Goal: Task Accomplishment & Management: Manage account settings

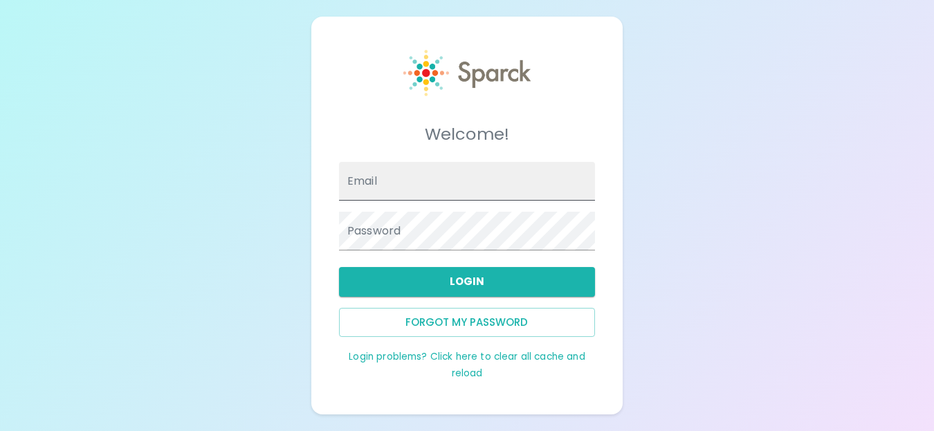
click at [432, 189] on input "Email" at bounding box center [467, 181] width 256 height 39
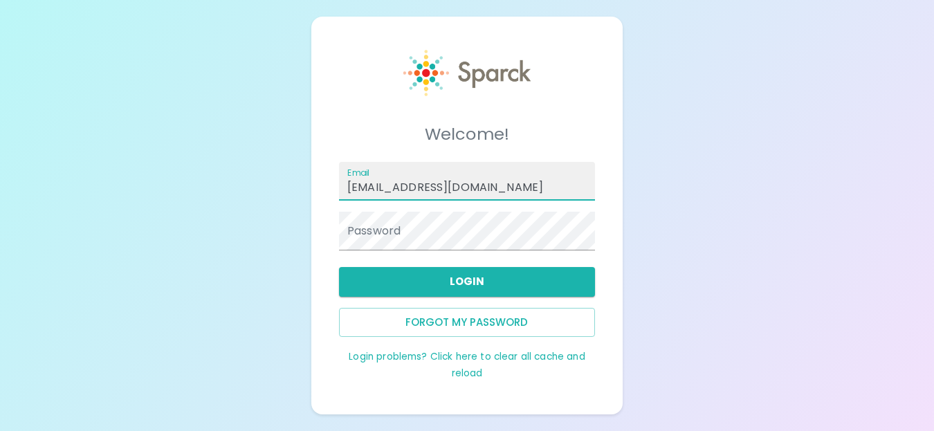
type input "[EMAIL_ADDRESS][DOMAIN_NAME]"
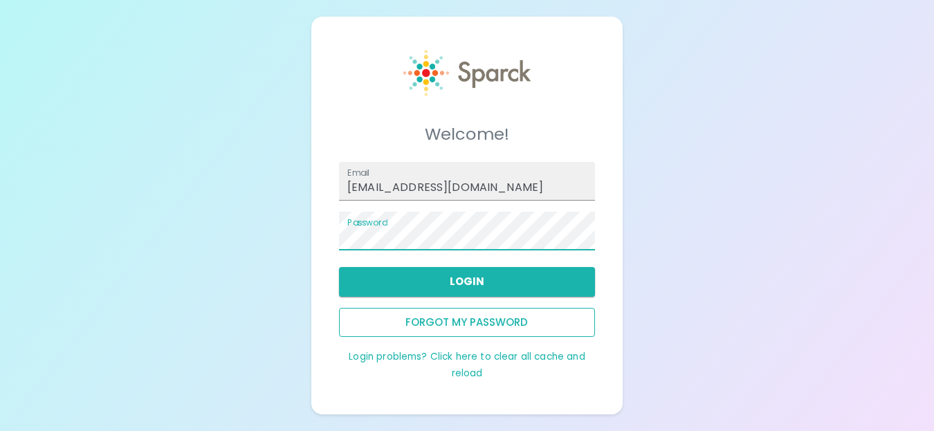
click at [484, 328] on button "Forgot my password" at bounding box center [467, 322] width 256 height 29
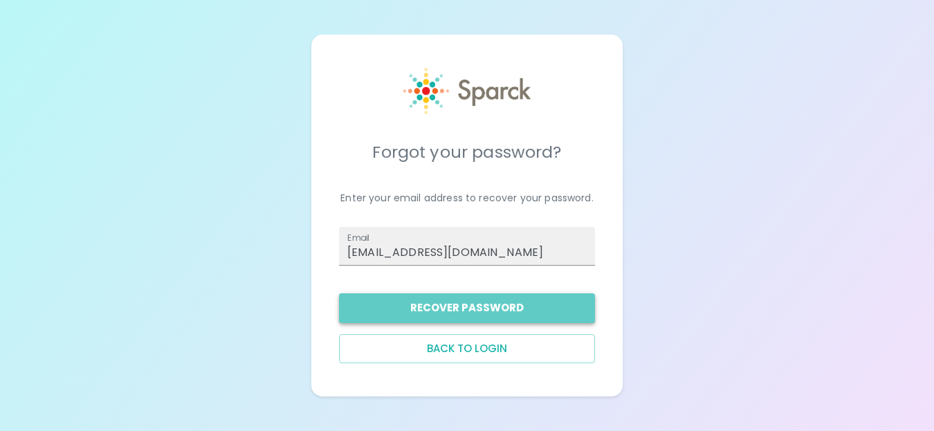
click at [478, 314] on button "Recover Password" at bounding box center [467, 307] width 256 height 29
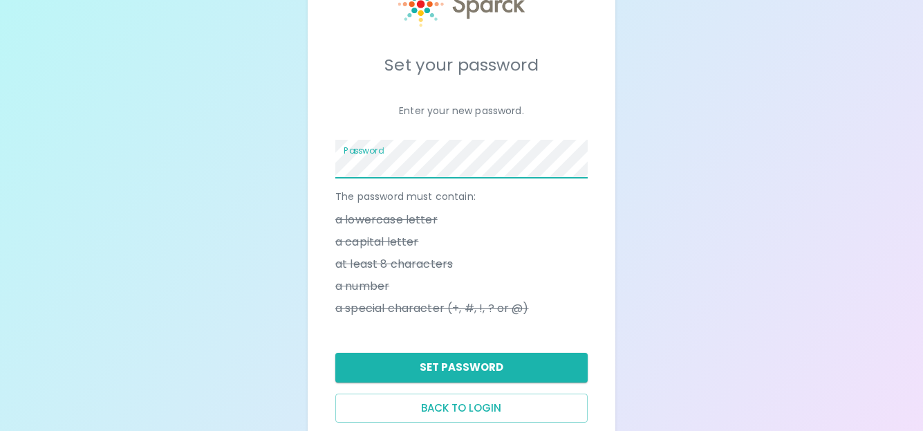
scroll to position [41, 0]
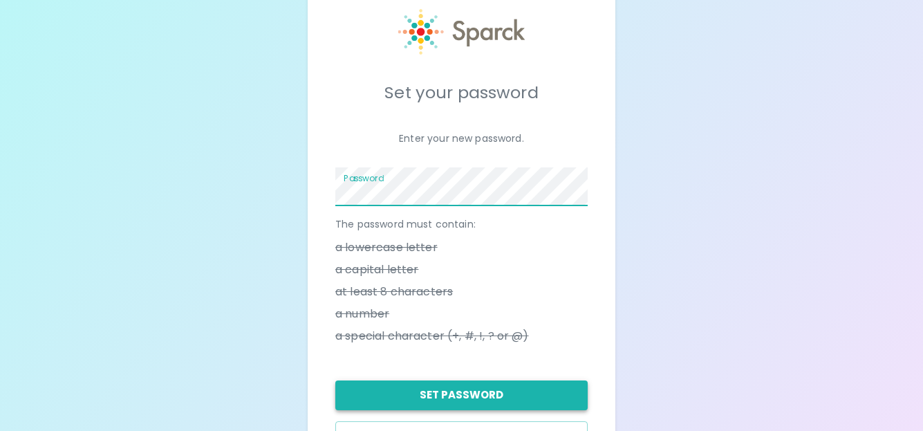
click at [473, 395] on button "Set Password" at bounding box center [461, 394] width 252 height 29
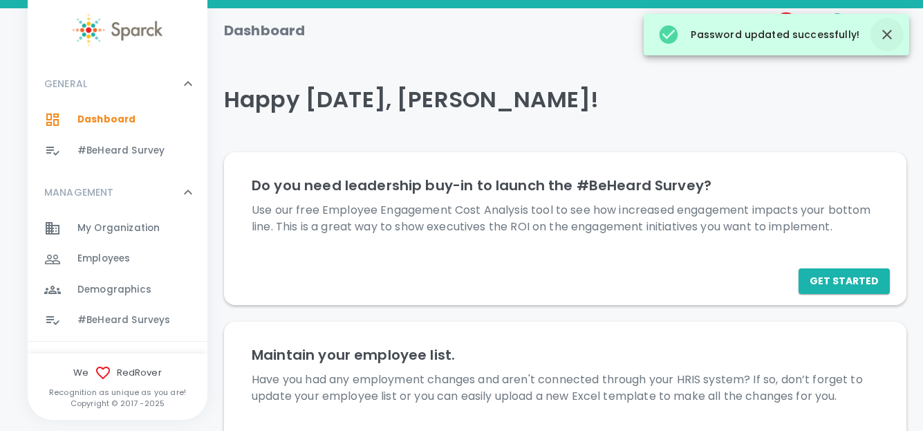
click at [881, 37] on icon "button" at bounding box center [887, 34] width 17 height 17
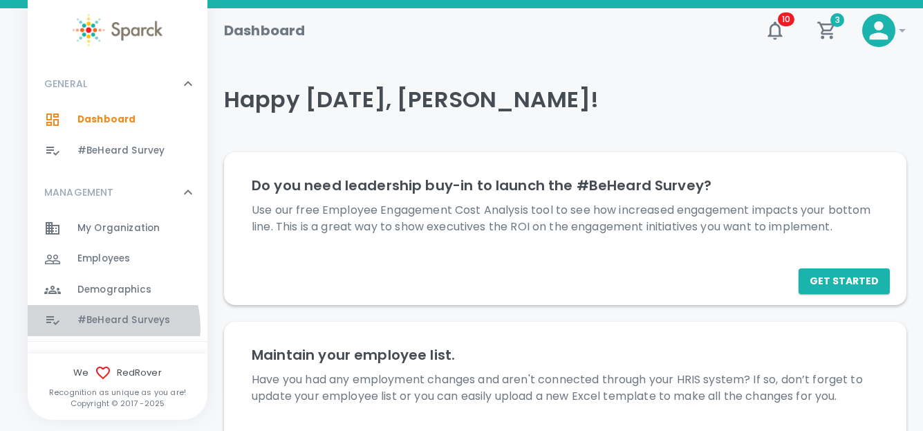
click at [103, 327] on span "#BeHeard Surveys" at bounding box center [123, 320] width 93 height 14
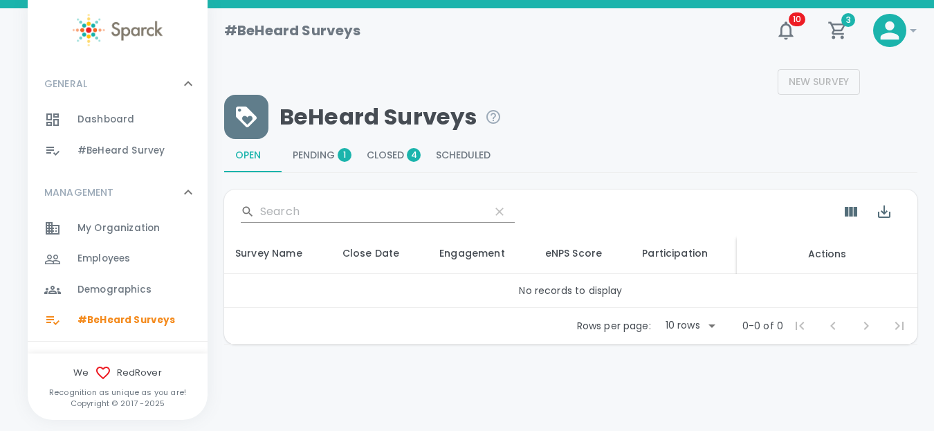
click at [316, 151] on span "Pending 1" at bounding box center [319, 155] width 52 height 12
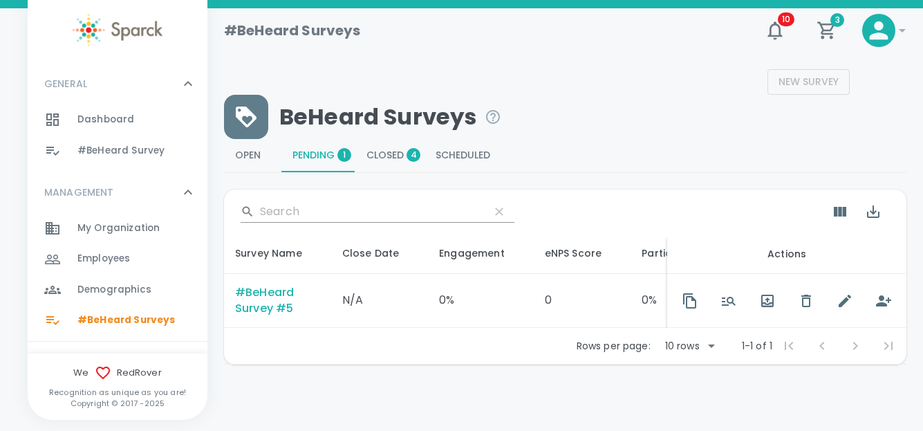
click at [250, 293] on div "#BeHeard Survey #5" at bounding box center [277, 301] width 85 height 32
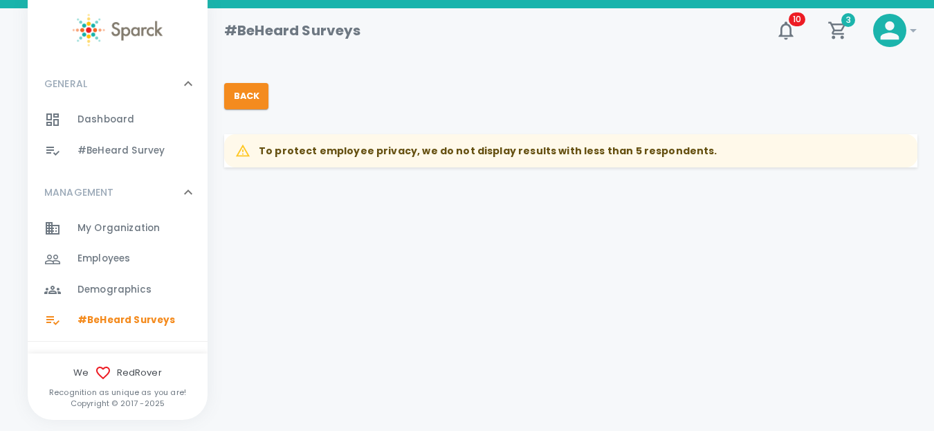
click at [519, 158] on strong "To protect employee privacy, we do not display results with less than 5 respond…" at bounding box center [488, 151] width 459 height 14
click at [241, 94] on button "Back" at bounding box center [246, 96] width 44 height 26
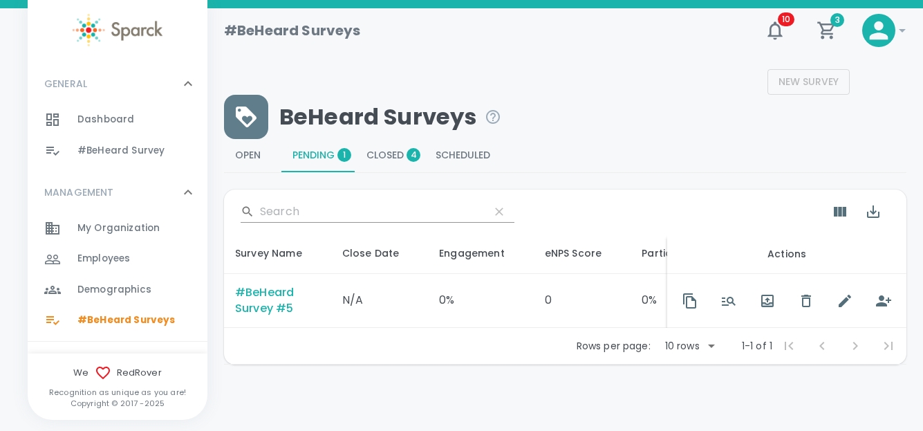
click at [275, 291] on div "#BeHeard Survey #5" at bounding box center [277, 301] width 85 height 32
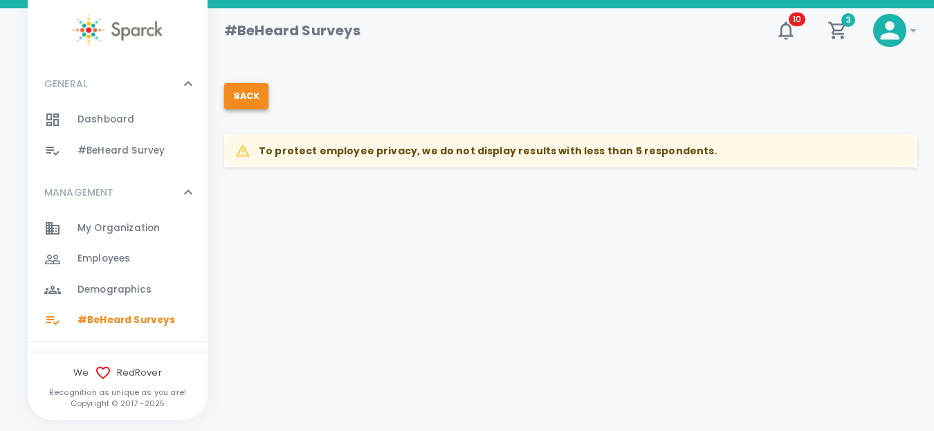
click at [239, 104] on button "Back" at bounding box center [246, 96] width 44 height 26
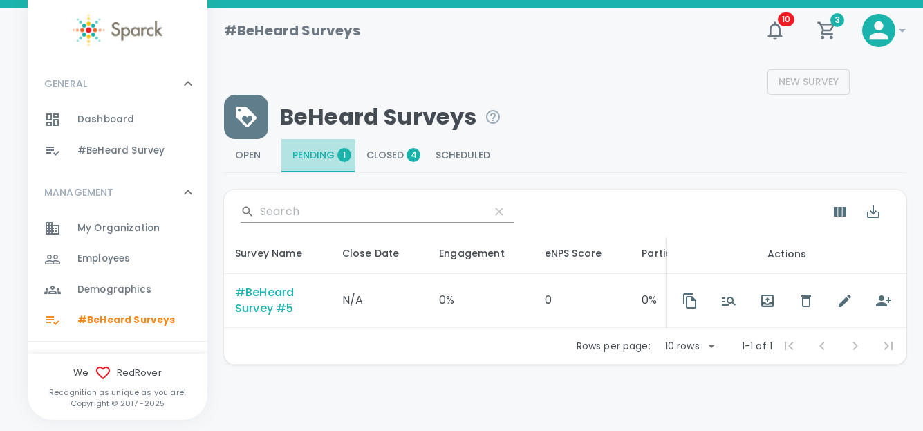
click at [345, 157] on span "1" at bounding box center [344, 155] width 14 height 14
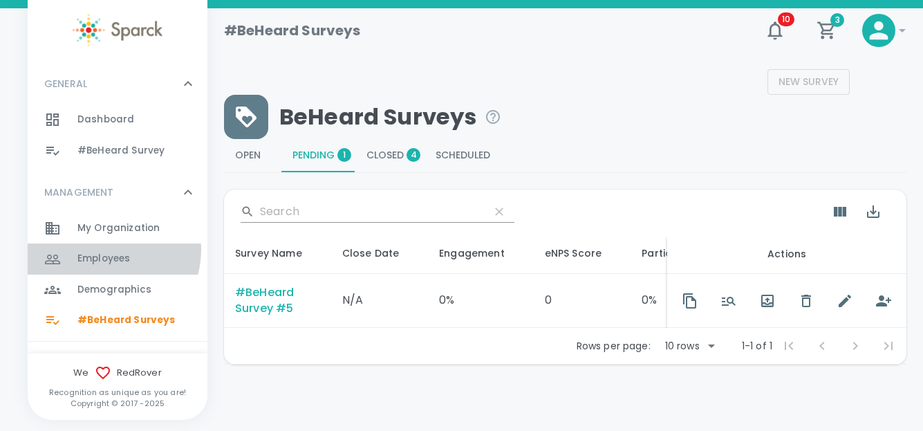
click at [107, 250] on span "Employees 0" at bounding box center [103, 258] width 53 height 19
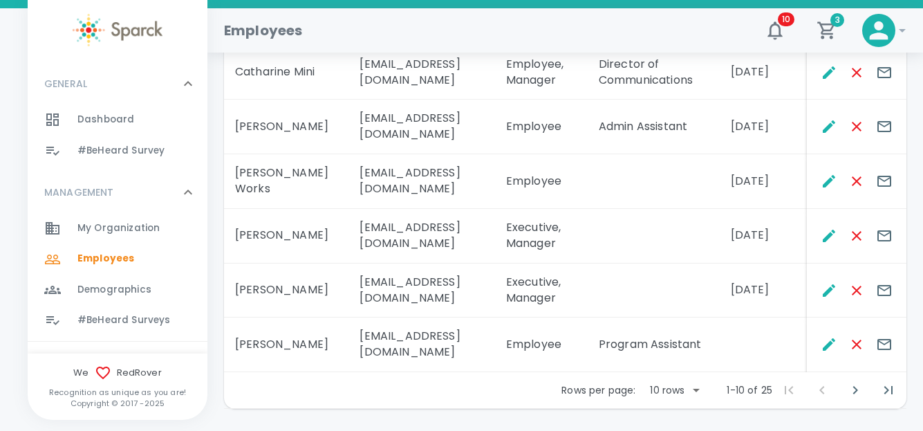
scroll to position [556, 0]
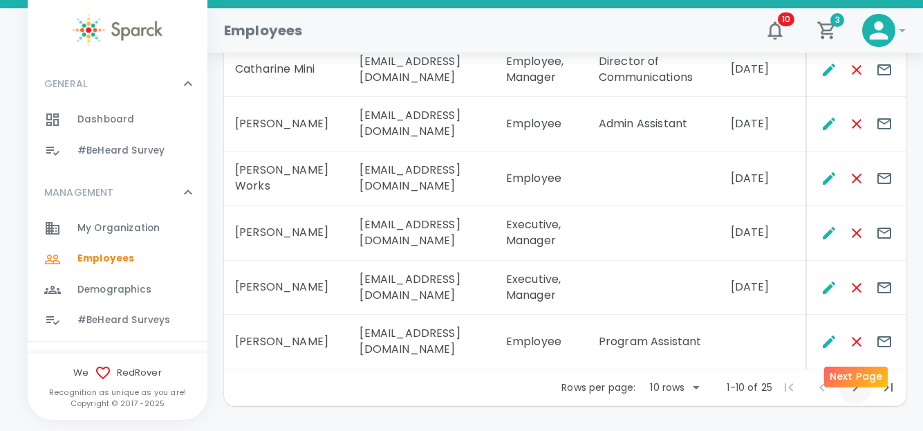
click at [855, 379] on icon "Next Page" at bounding box center [855, 387] width 17 height 17
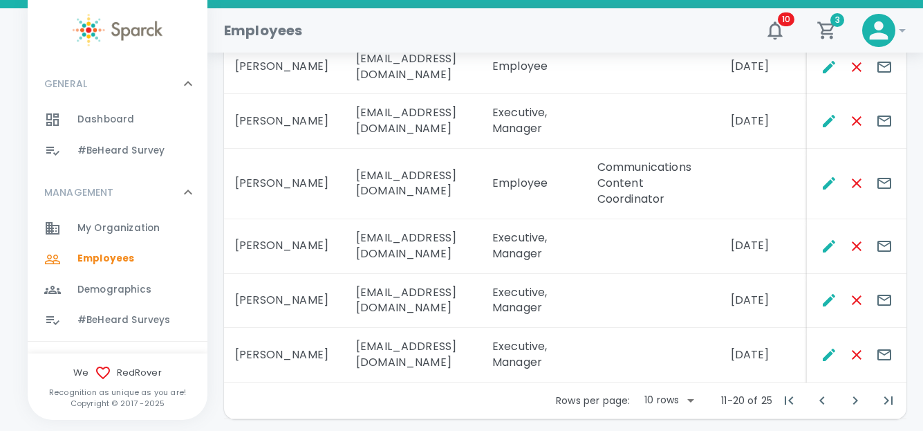
scroll to position [619, 0]
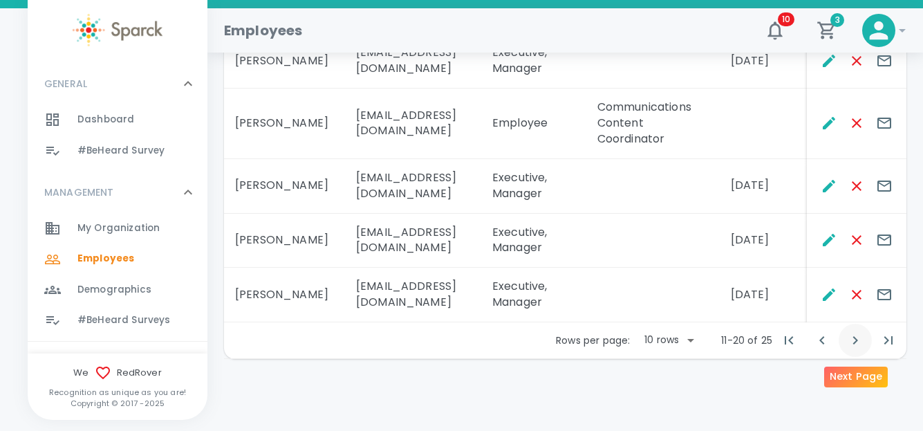
click at [855, 343] on icon "Next Page" at bounding box center [855, 340] width 5 height 8
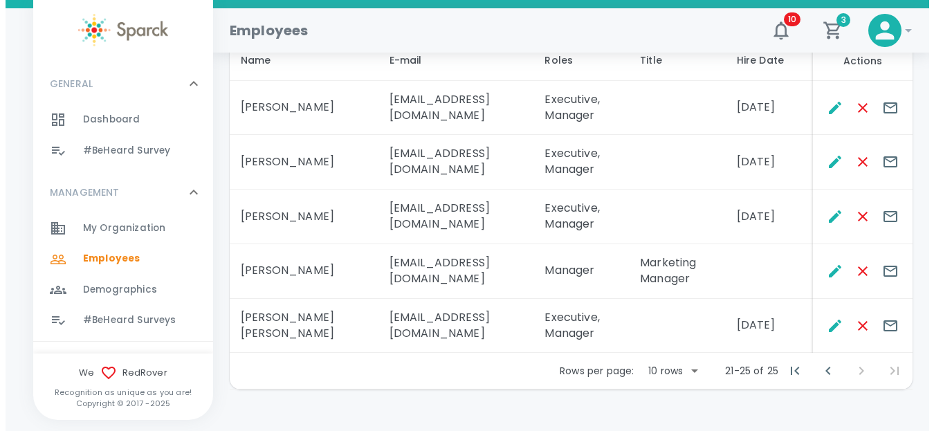
scroll to position [331, 0]
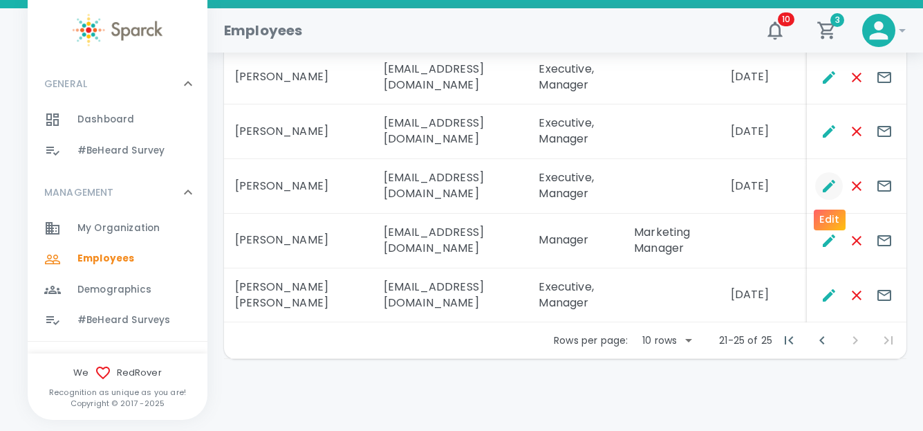
click at [823, 186] on icon "Edit" at bounding box center [829, 186] width 17 height 17
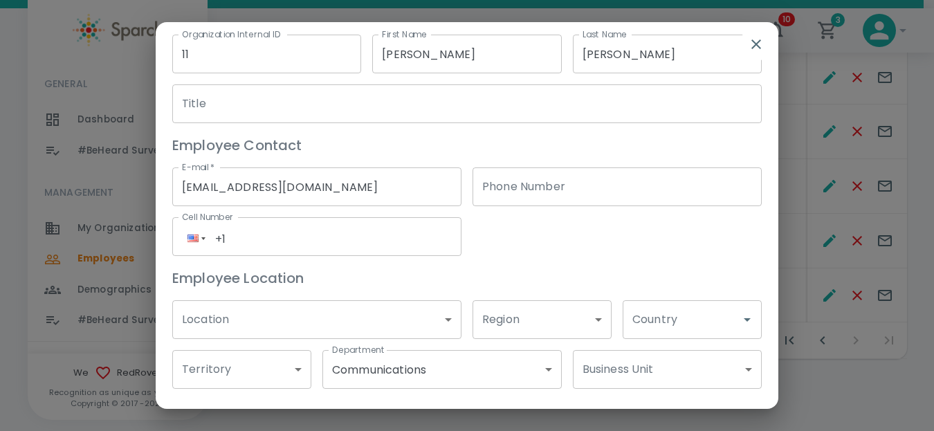
scroll to position [0, 0]
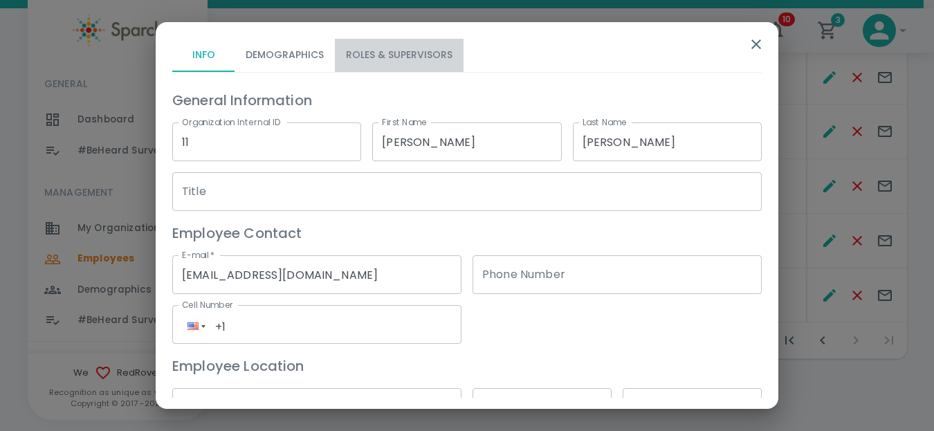
click at [394, 57] on button "Roles & Supervisors" at bounding box center [399, 55] width 129 height 33
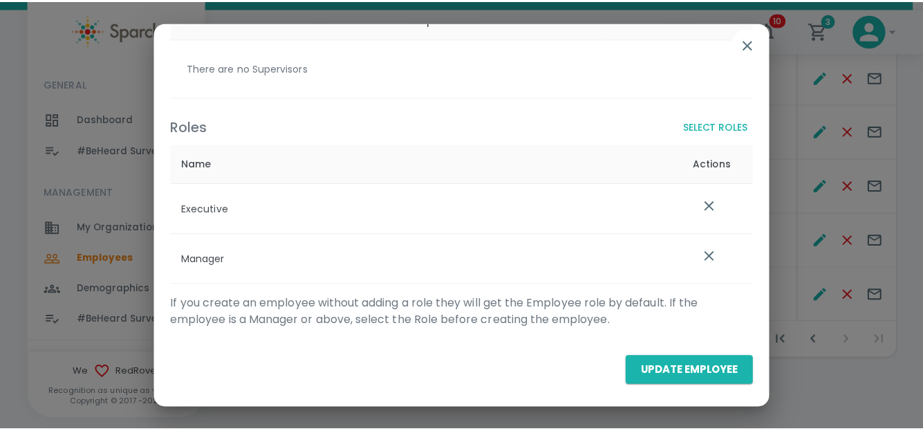
scroll to position [123, 0]
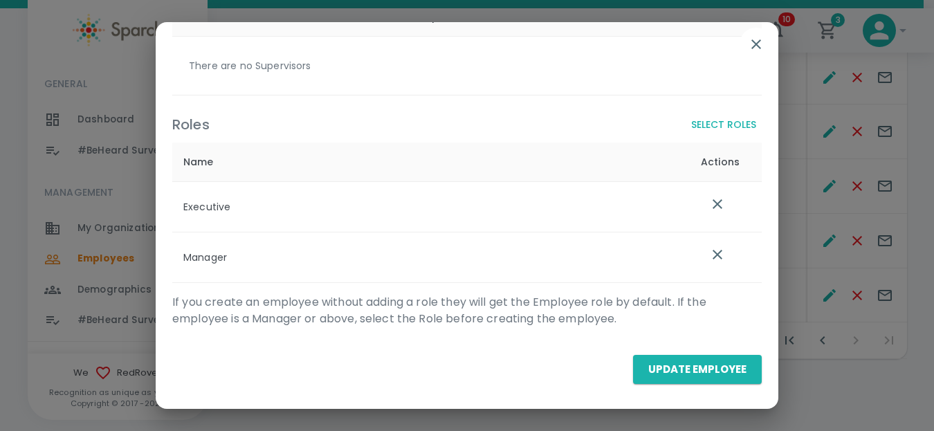
click at [749, 49] on icon "button" at bounding box center [756, 44] width 17 height 17
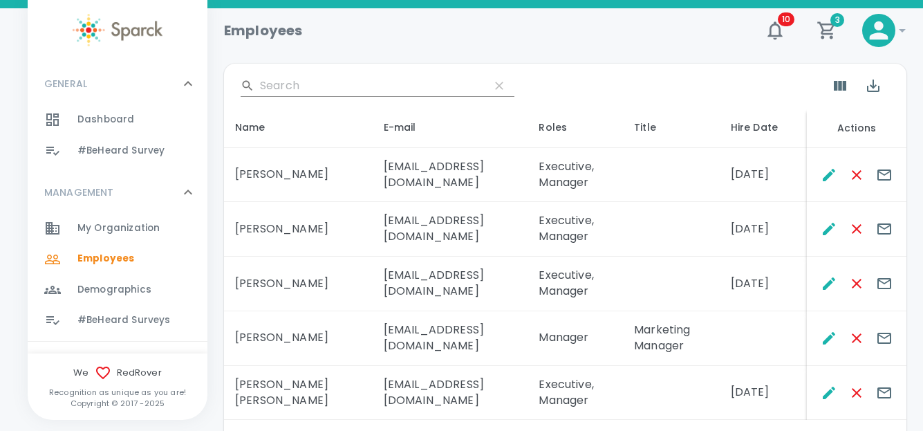
scroll to position [331, 0]
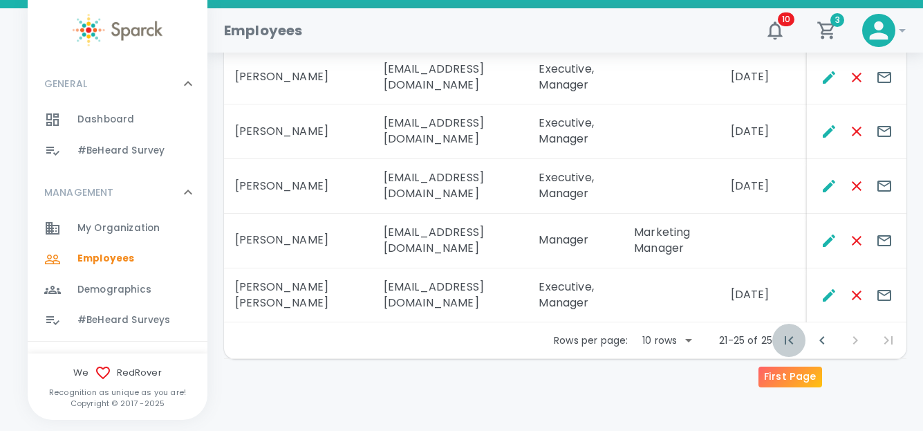
click at [790, 336] on icon "First Page" at bounding box center [789, 340] width 17 height 17
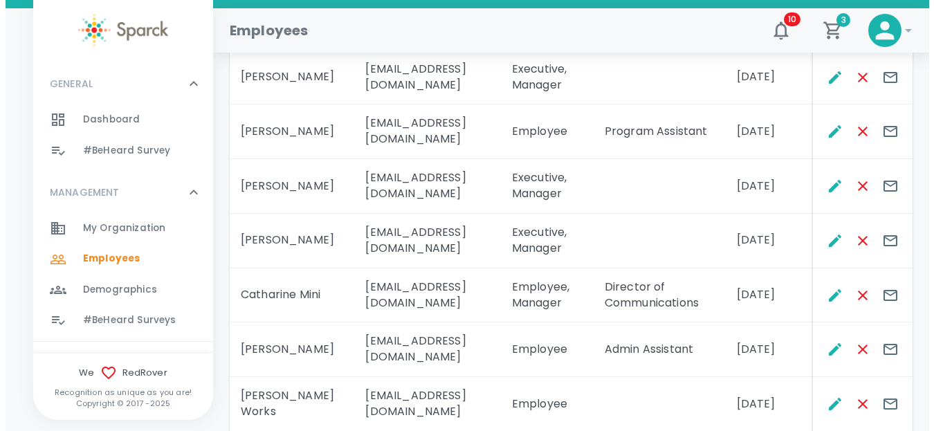
scroll to position [261, 0]
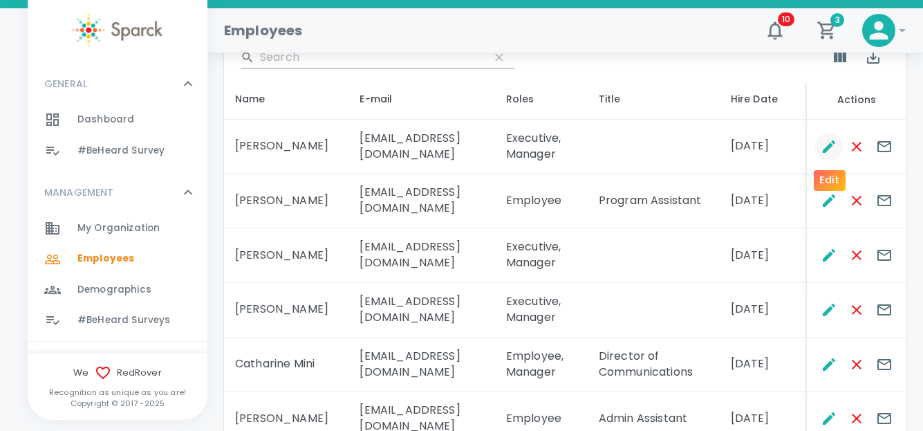
click at [817, 147] on button "Edit" at bounding box center [829, 147] width 28 height 28
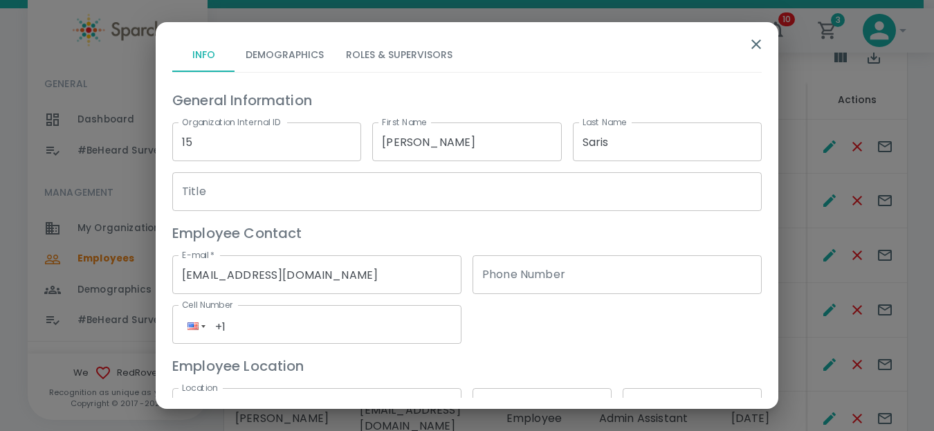
click at [360, 49] on button "Roles & Supervisors" at bounding box center [399, 55] width 129 height 33
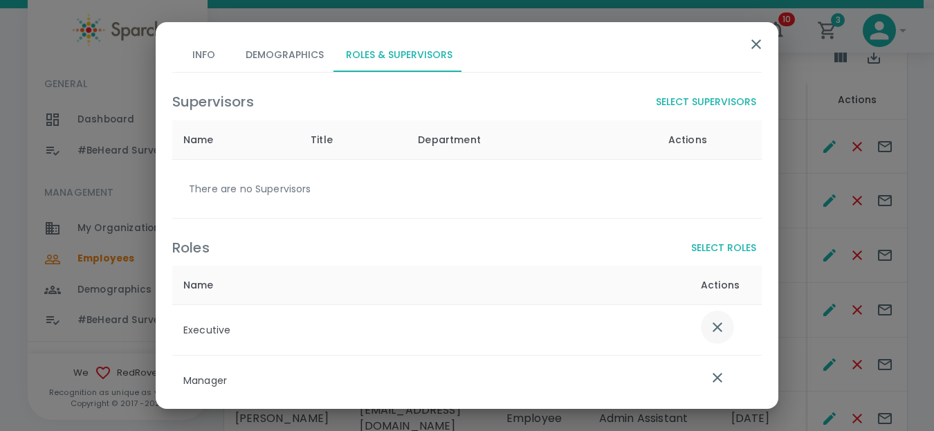
click at [709, 326] on icon "list table" at bounding box center [717, 327] width 17 height 17
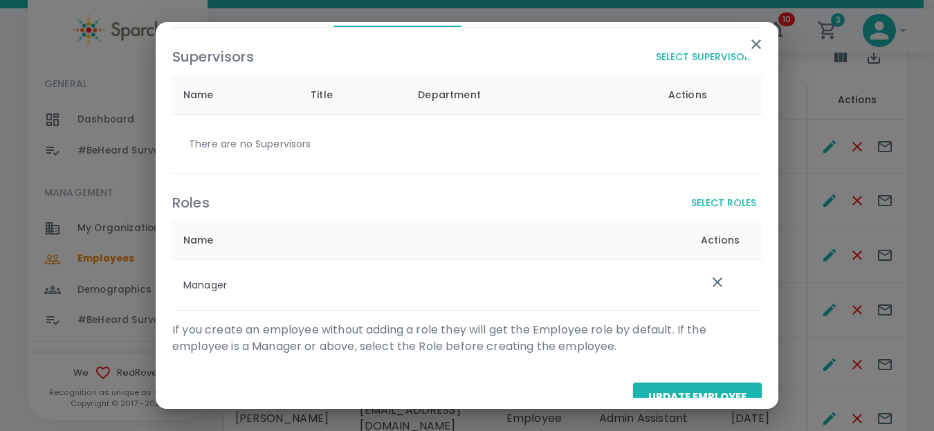
scroll to position [73, 0]
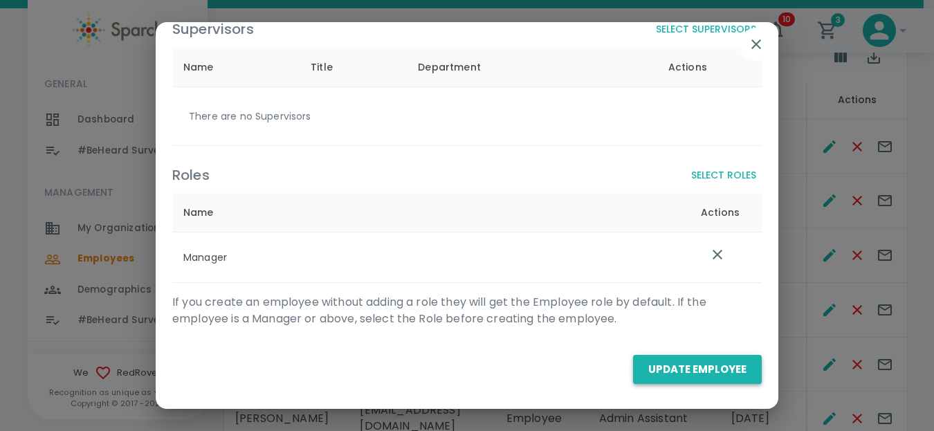
click at [683, 368] on button "Update Employee" at bounding box center [697, 369] width 129 height 29
click at [665, 368] on button "Update Employee" at bounding box center [697, 369] width 129 height 29
click at [710, 176] on button "Select Roles" at bounding box center [723, 176] width 76 height 26
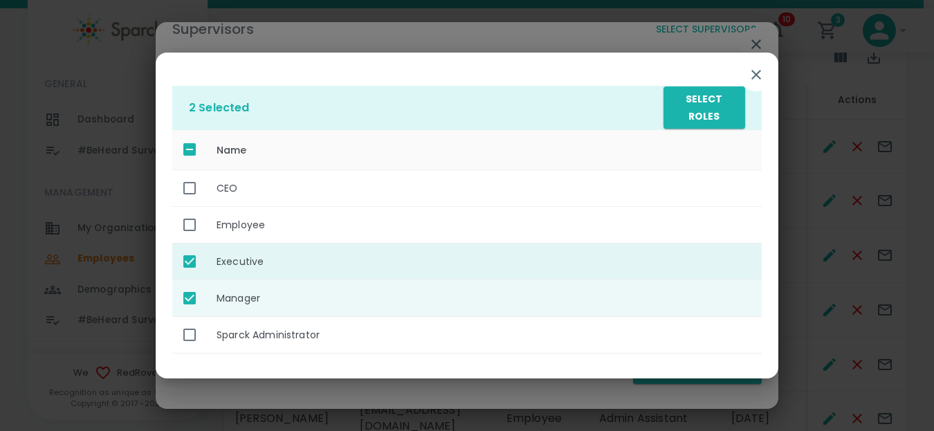
click at [192, 263] on input "enhanced table" at bounding box center [189, 261] width 29 height 29
checkbox input "false"
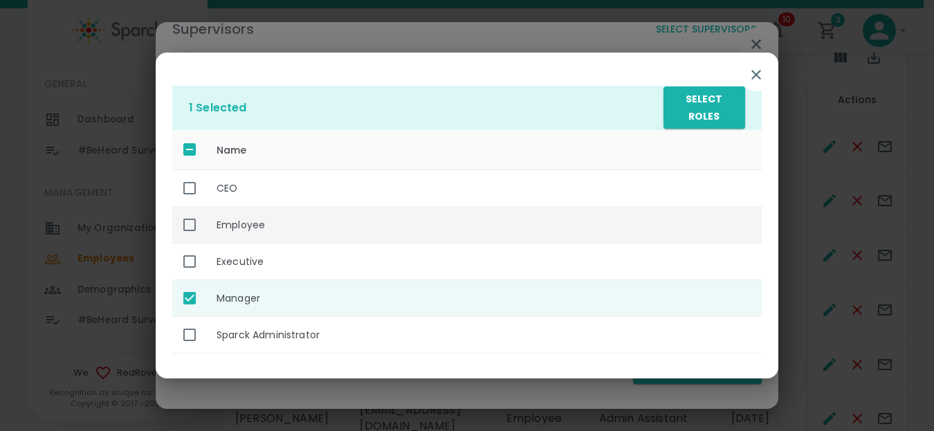
click at [191, 225] on input "enhanced table" at bounding box center [189, 224] width 29 height 29
checkbox input "true"
click at [702, 114] on button "Select Roles" at bounding box center [704, 107] width 82 height 42
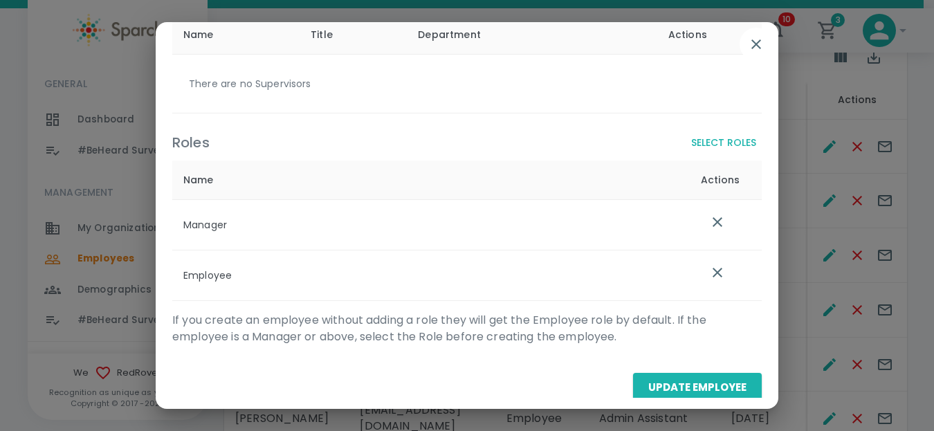
scroll to position [123, 0]
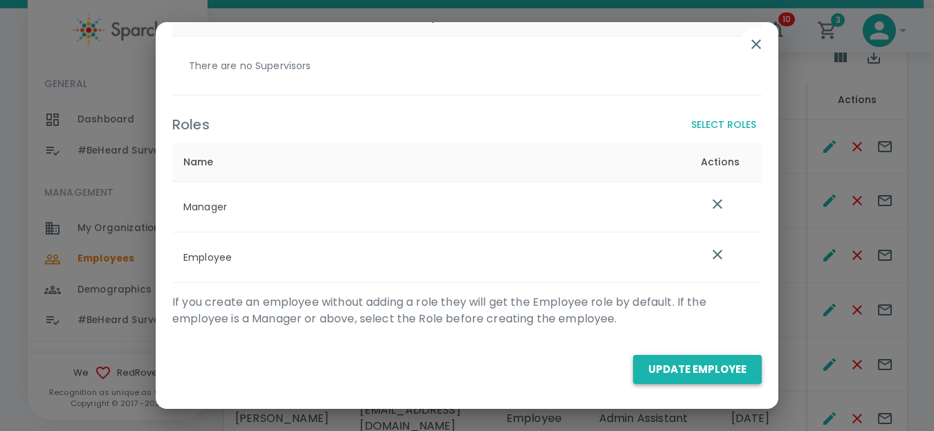
click at [673, 370] on button "Update Employee" at bounding box center [697, 369] width 129 height 29
click at [674, 369] on button "Update Employee" at bounding box center [697, 369] width 129 height 29
click at [674, 367] on button "Update Employee" at bounding box center [697, 369] width 129 height 29
click at [109, 73] on div "Info Demographics Roles & Supervisors Supervisors Select Supervisors Name Title…" at bounding box center [467, 215] width 934 height 431
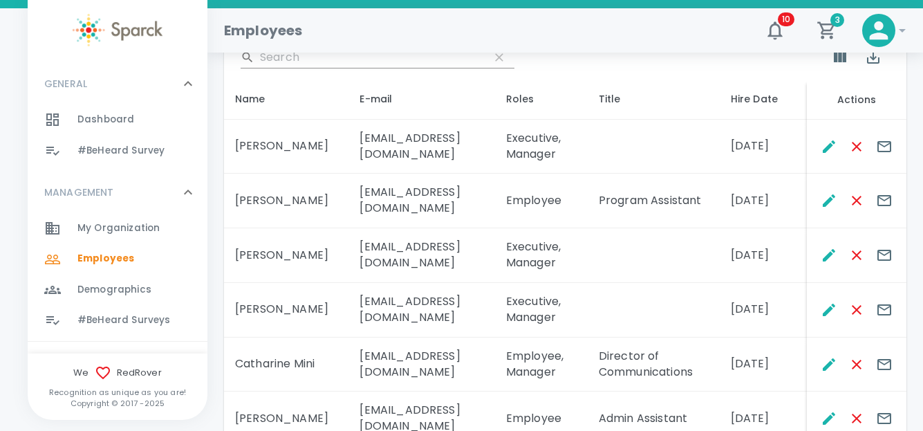
click at [876, 39] on icon at bounding box center [879, 30] width 19 height 19
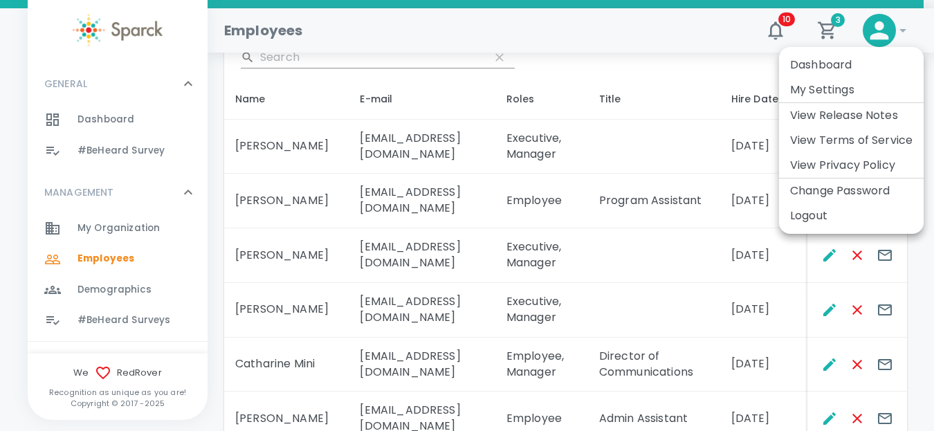
click at [768, 37] on div at bounding box center [467, 215] width 934 height 431
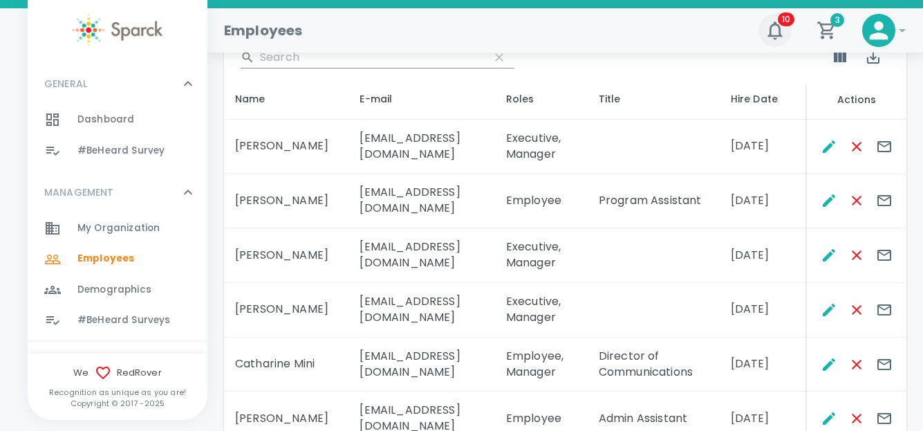
click at [783, 31] on icon "button" at bounding box center [775, 30] width 22 height 22
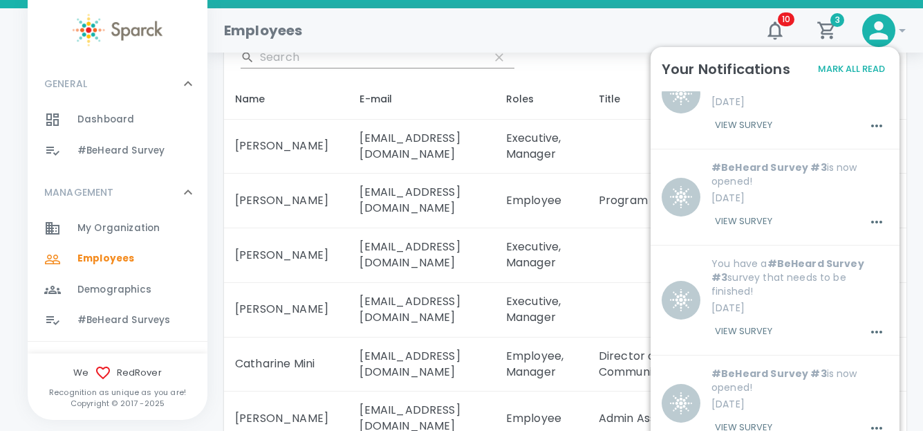
scroll to position [1296, 0]
